Goal: Check status

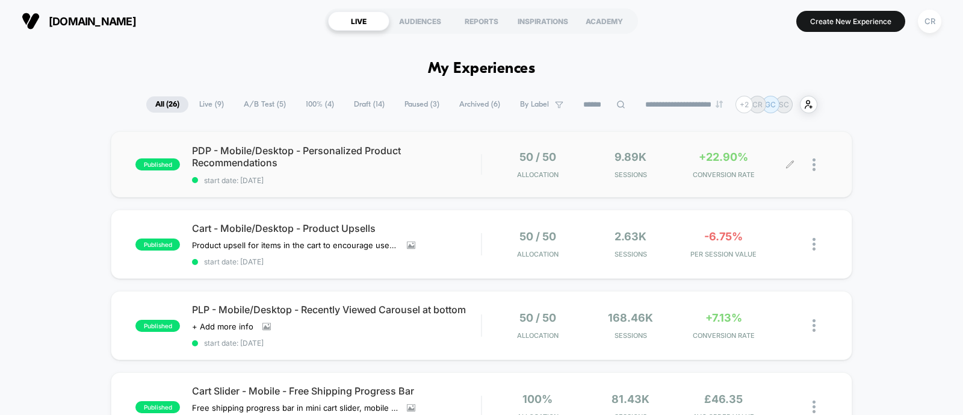
click at [723, 161] on span "+22.90%" at bounding box center [723, 157] width 49 height 13
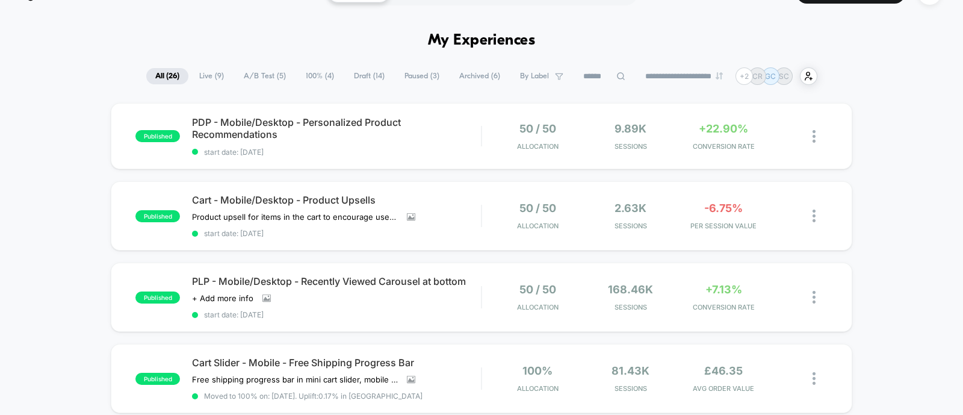
scroll to position [25, 0]
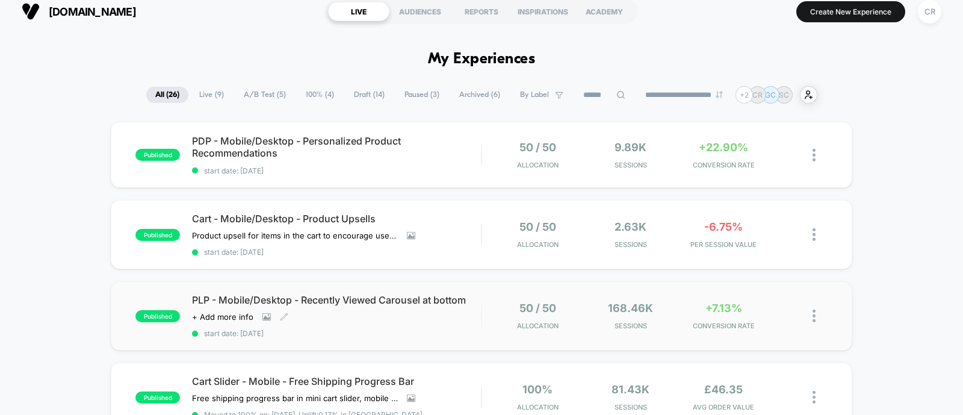
scroll to position [6, 0]
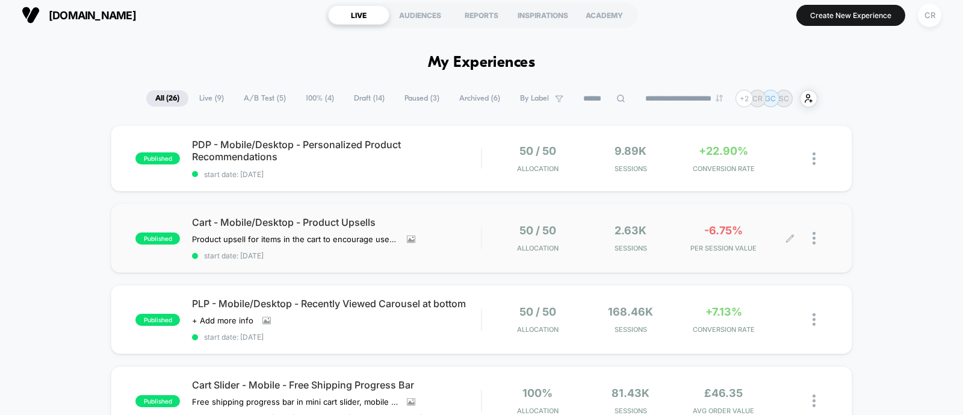
click at [720, 232] on span "-6.75%" at bounding box center [724, 230] width 39 height 13
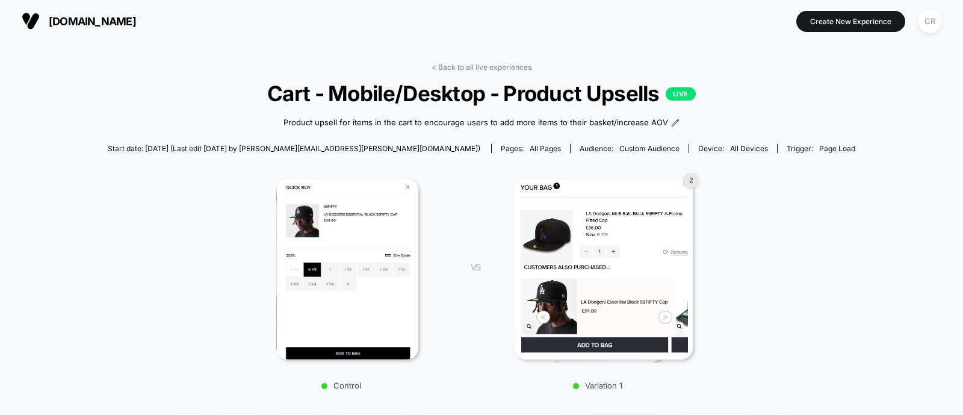
click at [87, 15] on span "[DOMAIN_NAME]" at bounding box center [92, 21] width 87 height 13
